Goal: Navigation & Orientation: Find specific page/section

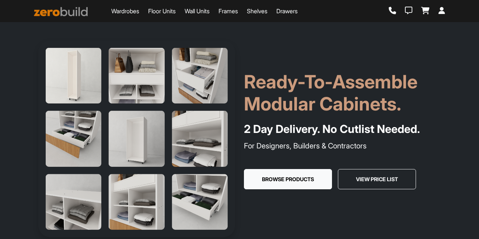
click at [132, 8] on link "Wardrobes" at bounding box center [125, 11] width 28 height 9
